Goal: Navigation & Orientation: Understand site structure

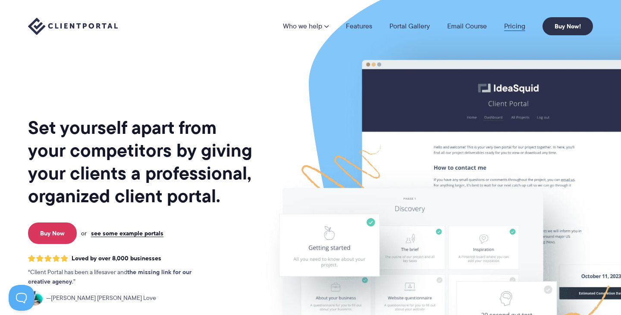
click at [510, 26] on link "Pricing" at bounding box center [514, 26] width 21 height 7
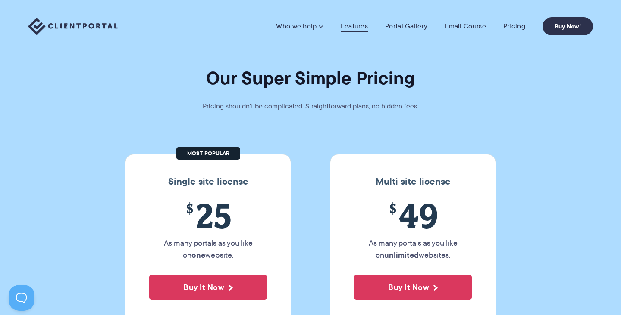
click at [362, 27] on link "Features" at bounding box center [353, 26] width 27 height 9
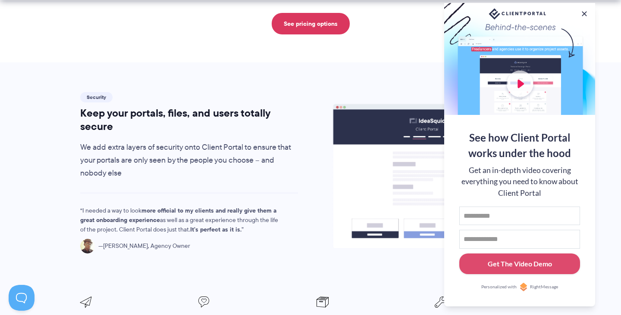
scroll to position [1391, 0]
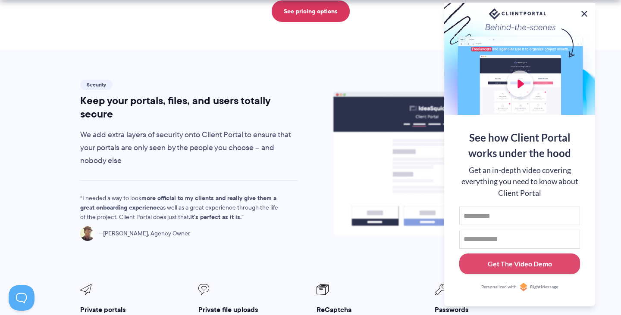
click at [584, 12] on button at bounding box center [584, 14] width 10 height 10
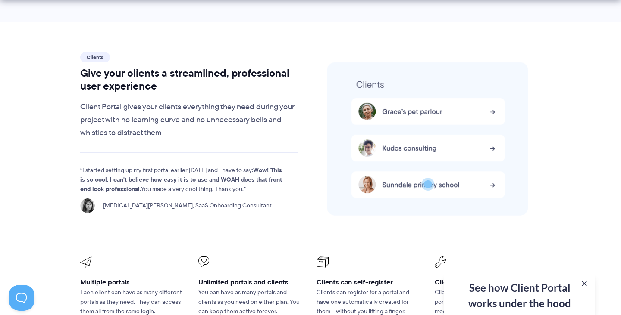
scroll to position [1798, 0]
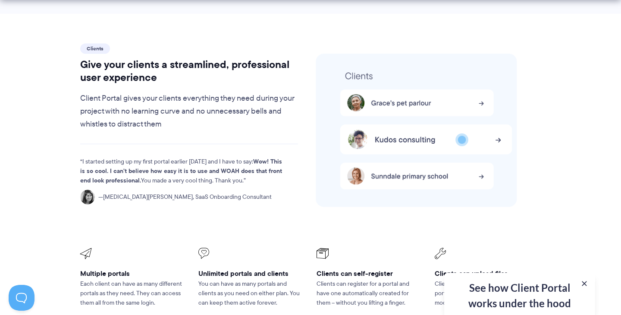
click at [507, 294] on div "See how Client Portal works under the hood Get an in-depth video covering every…" at bounding box center [519, 294] width 151 height 42
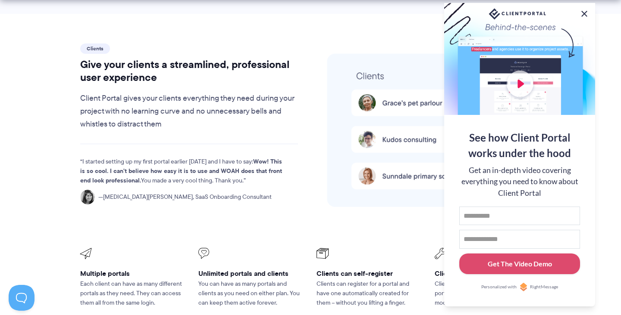
click at [584, 15] on button at bounding box center [584, 14] width 10 height 10
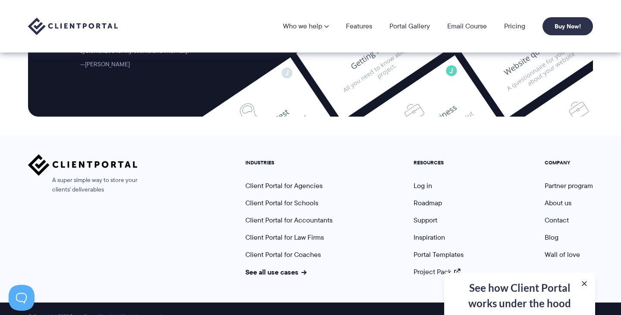
scroll to position [2357, 0]
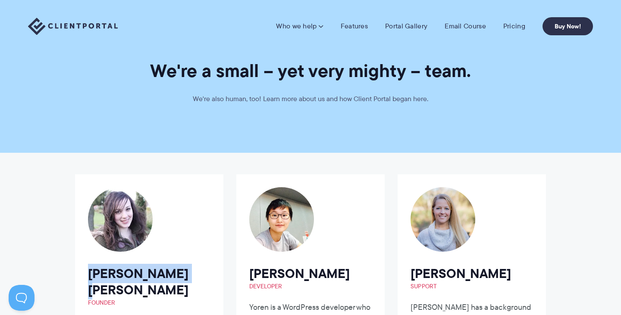
drag, startPoint x: 90, startPoint y: 275, endPoint x: 178, endPoint y: 275, distance: 88.3
click at [178, 275] on h2 "Laura Elizabeth Founder" at bounding box center [149, 286] width 122 height 41
click at [414, 27] on link "Portal Gallery" at bounding box center [406, 26] width 42 height 9
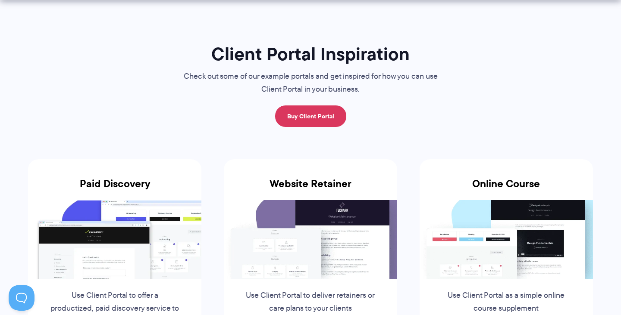
scroll to position [40, 0]
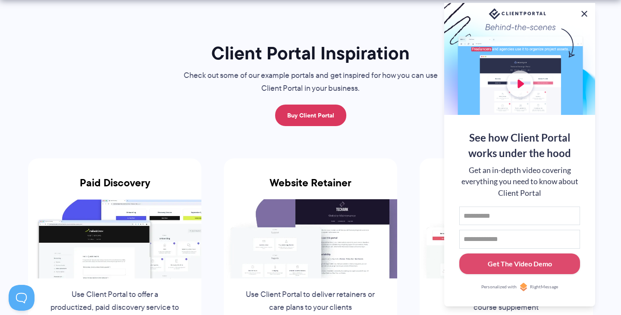
click at [582, 9] on button at bounding box center [584, 14] width 10 height 10
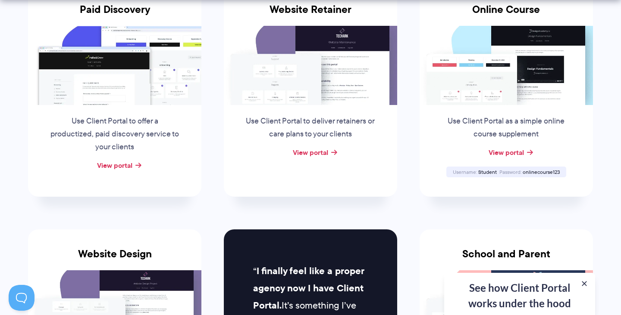
scroll to position [218, 0]
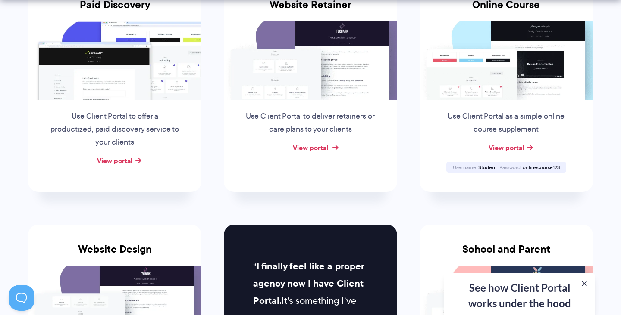
click at [315, 143] on link "View portal" at bounding box center [310, 148] width 35 height 10
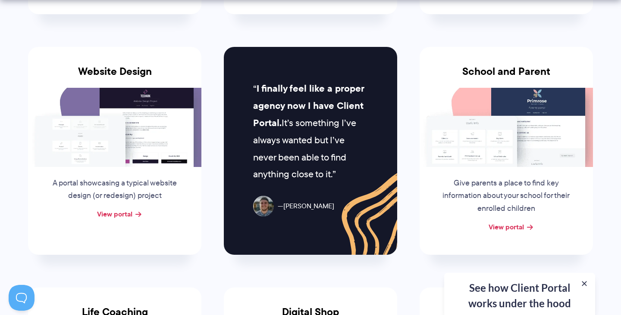
scroll to position [414, 0]
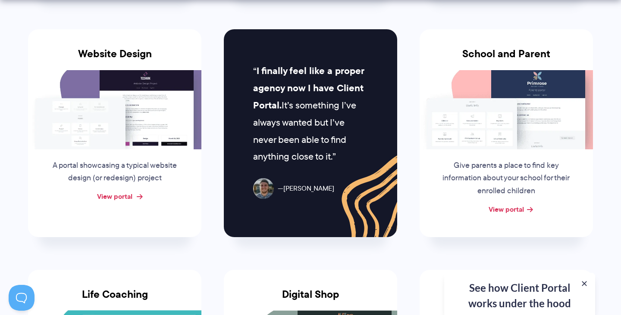
click at [119, 191] on link "View portal" at bounding box center [114, 196] width 35 height 10
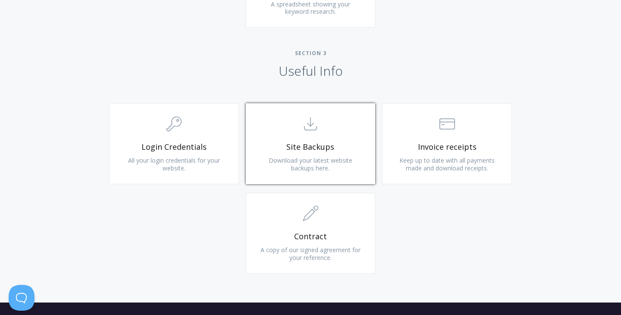
scroll to position [776, 0]
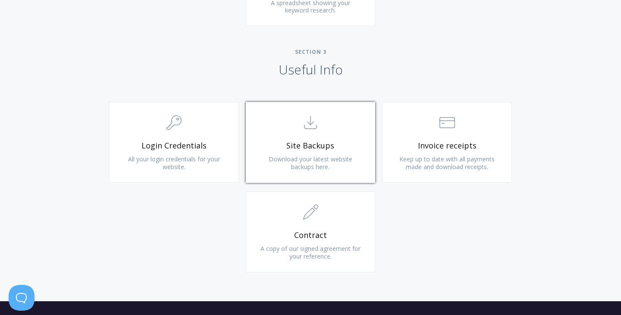
click at [315, 143] on span "Site Backups" at bounding box center [310, 146] width 103 height 10
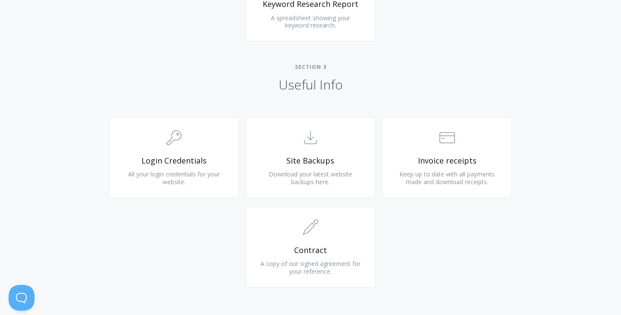
scroll to position [608, 0]
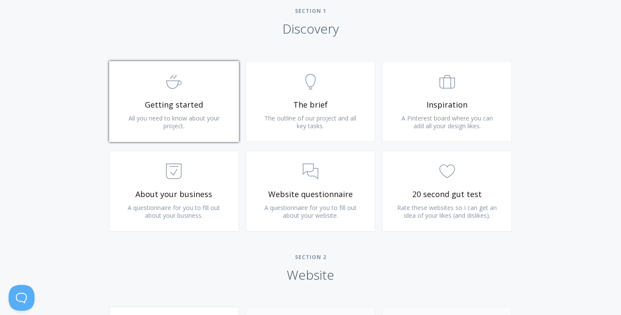
scroll to position [513, 0]
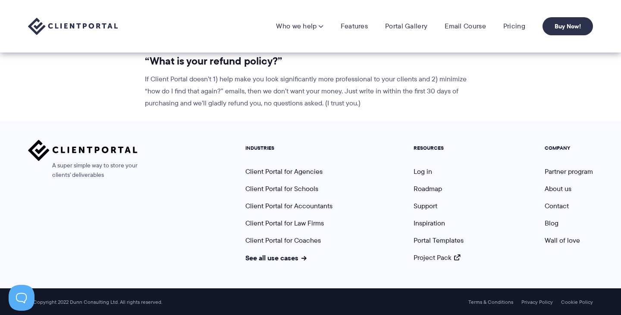
scroll to position [1170, 0]
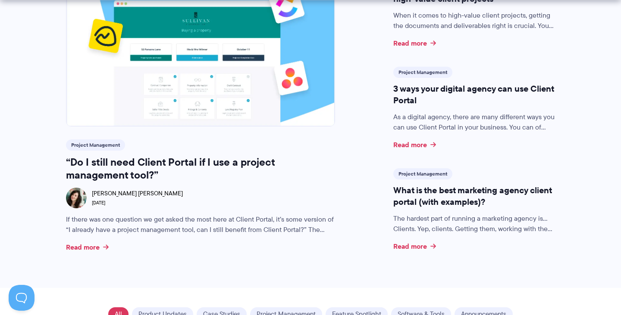
scroll to position [331, 0]
